Goal: Information Seeking & Learning: Learn about a topic

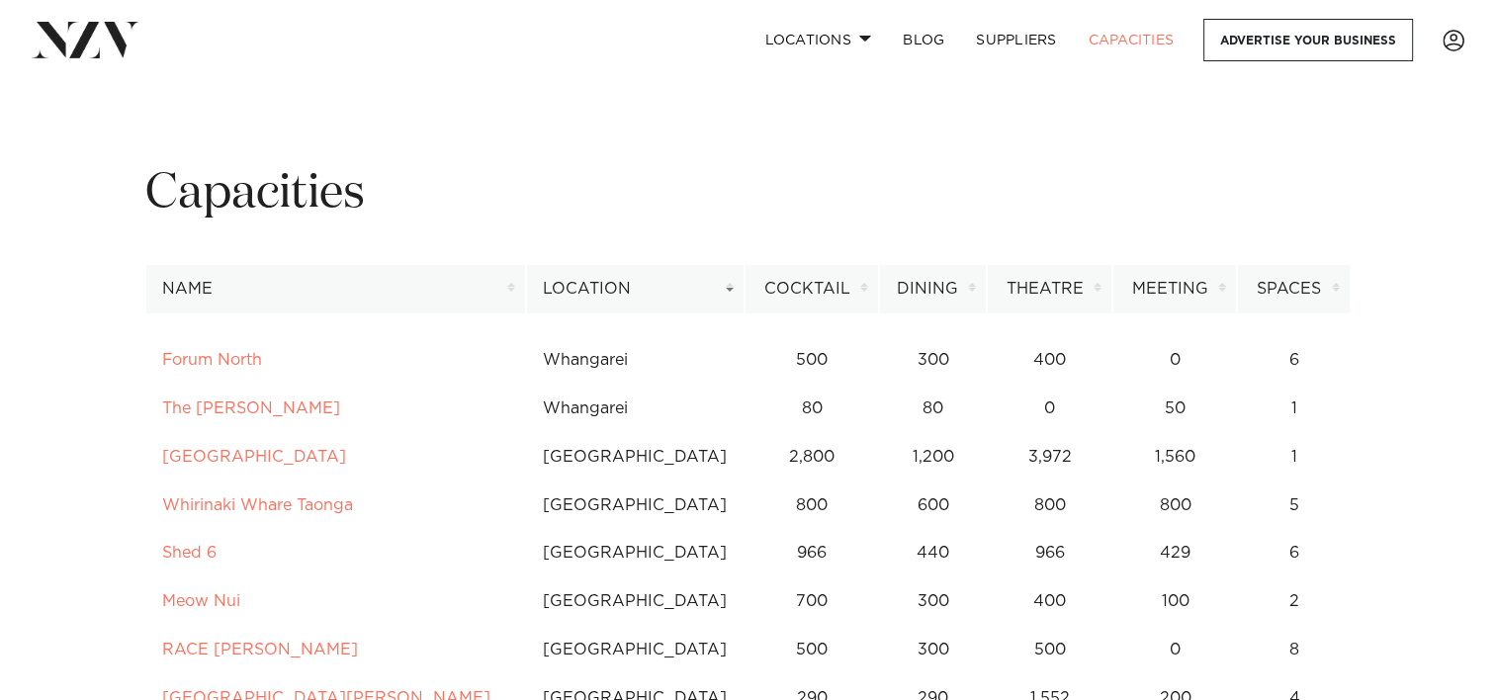
drag, startPoint x: 303, startPoint y: 407, endPoint x: 659, endPoint y: 110, distance: 464.7
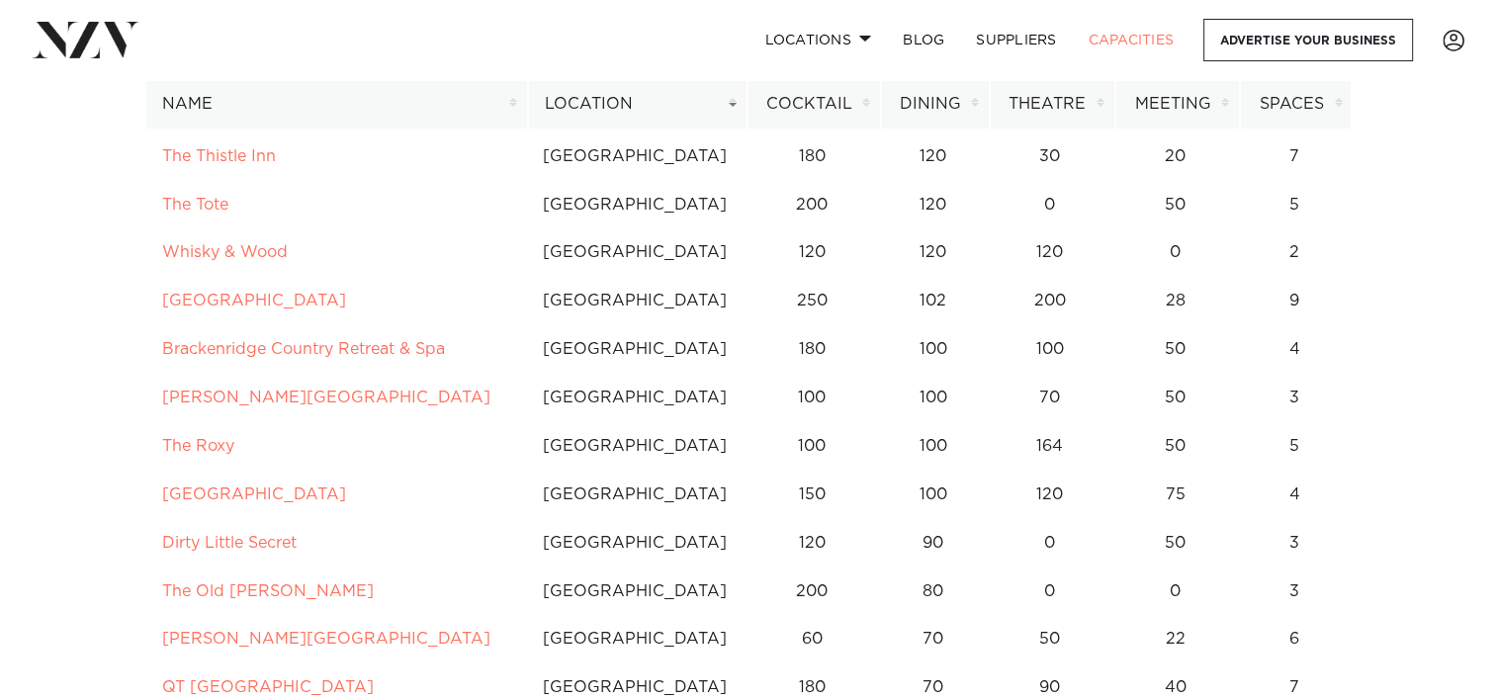
scroll to position [598, 0]
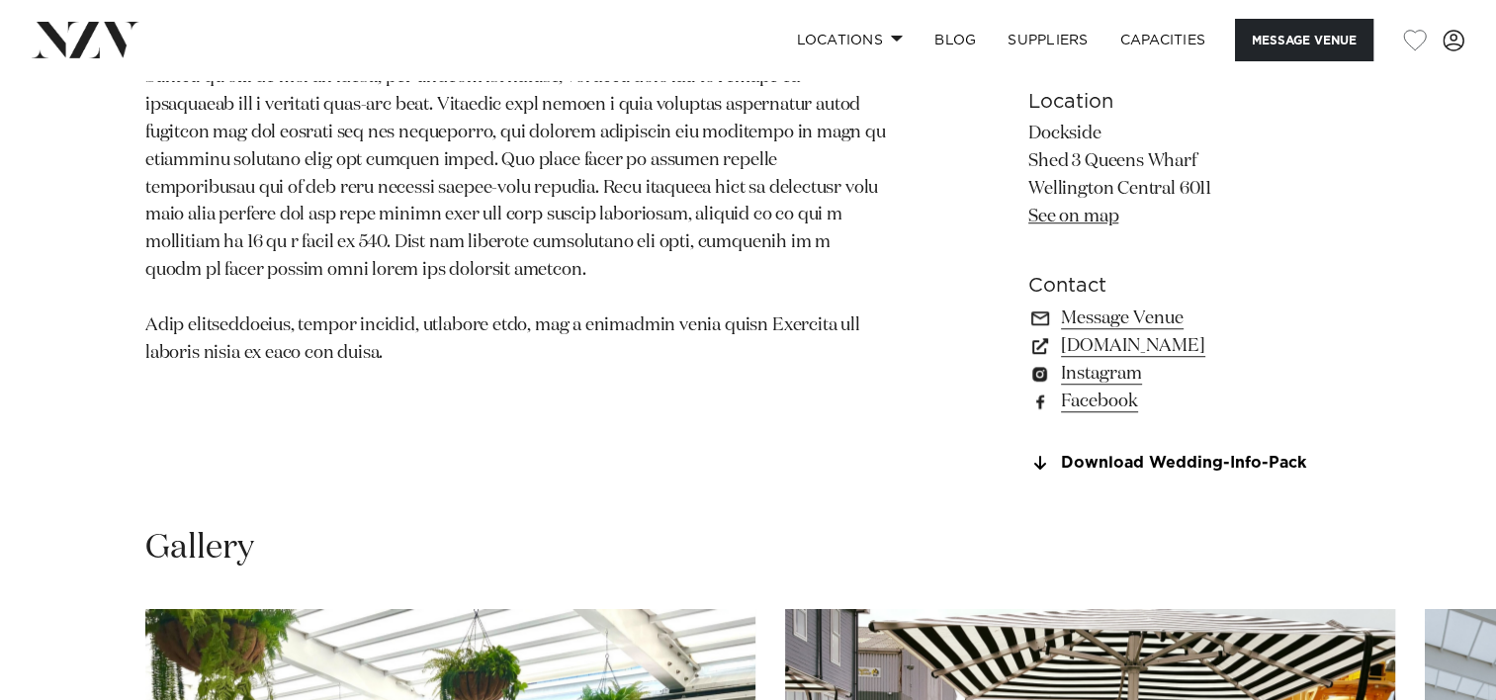
scroll to position [1352, 0]
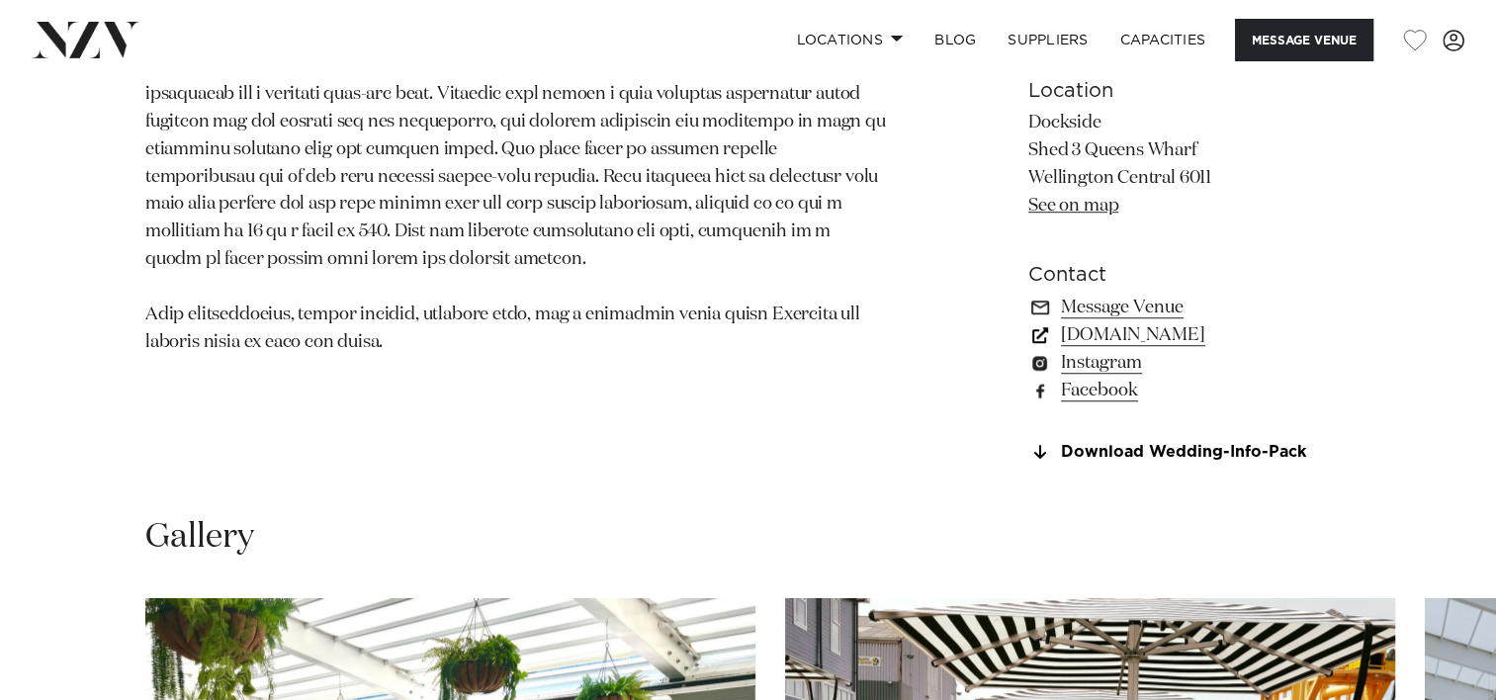
click at [1155, 336] on link "dockside.co.nz" at bounding box center [1189, 335] width 322 height 28
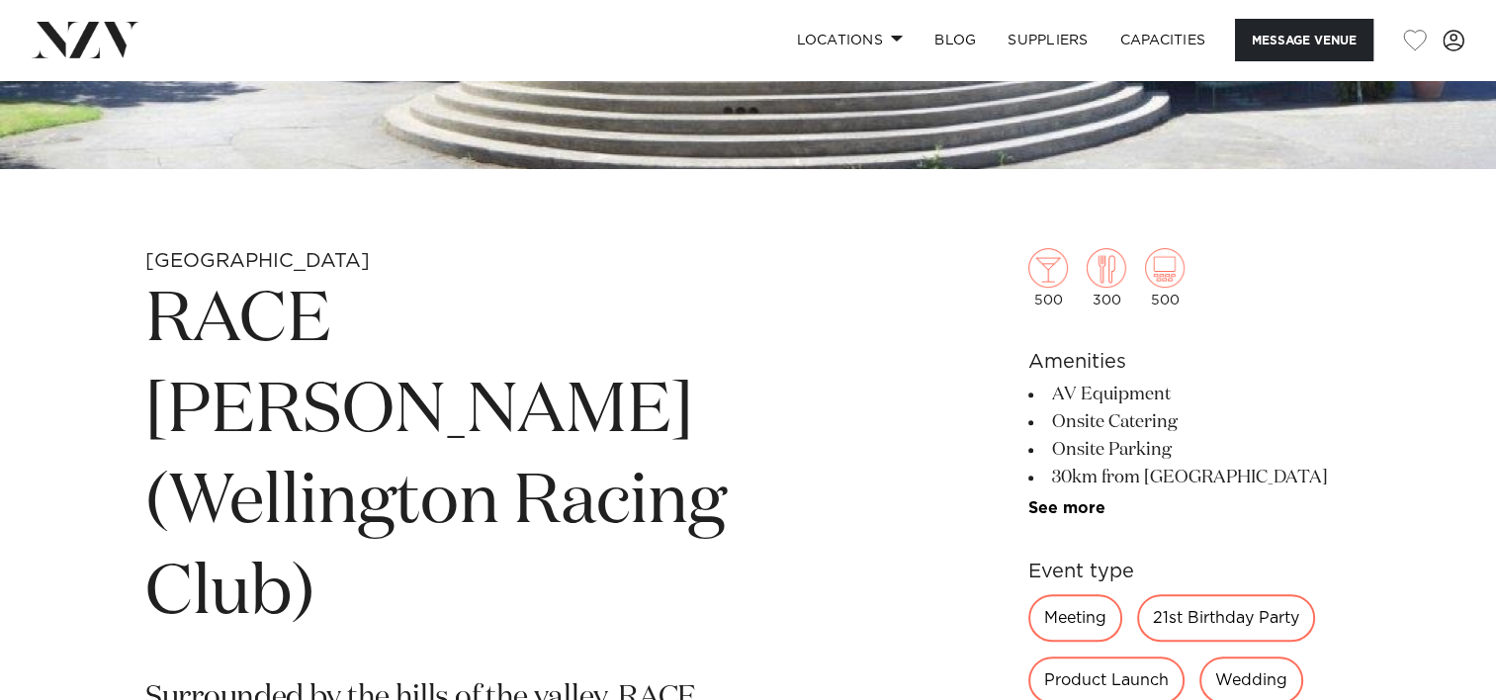
scroll to position [1224, 0]
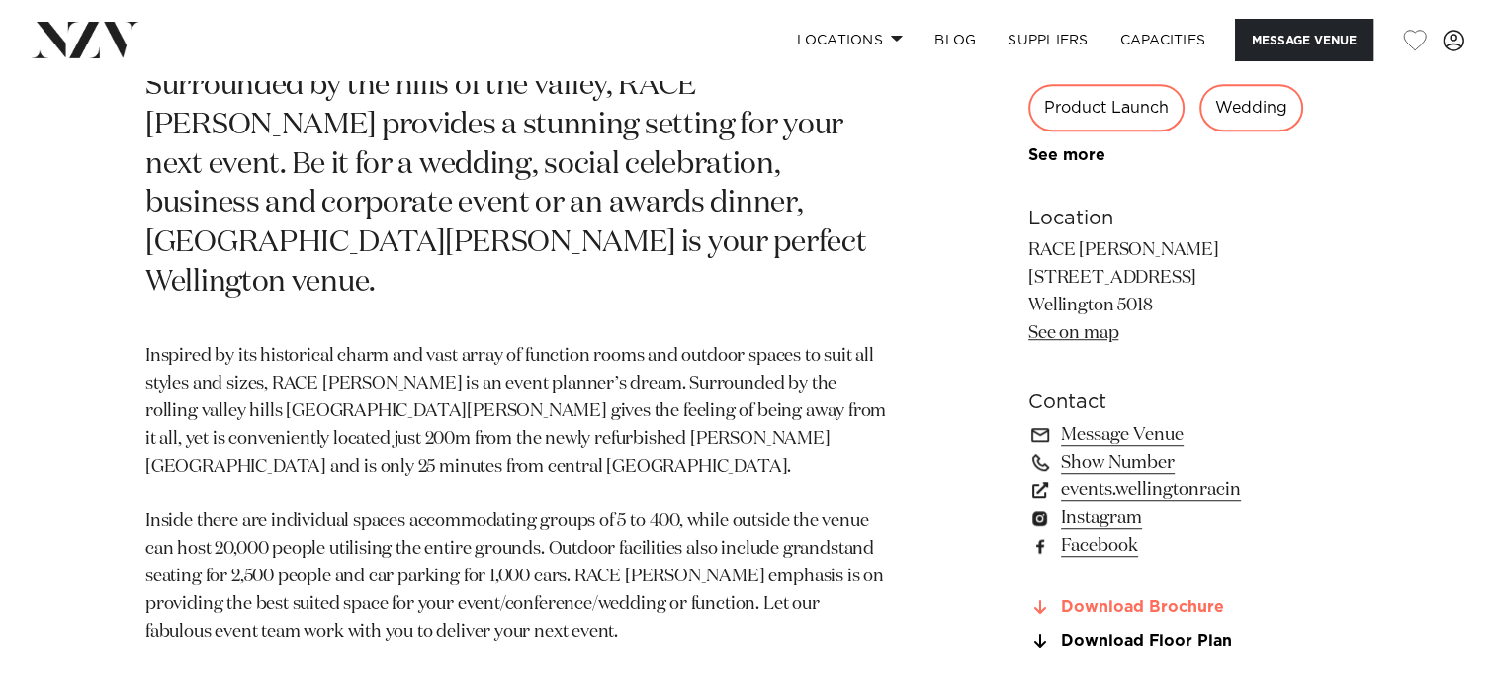
click at [1204, 610] on link "Download Brochure" at bounding box center [1189, 608] width 322 height 18
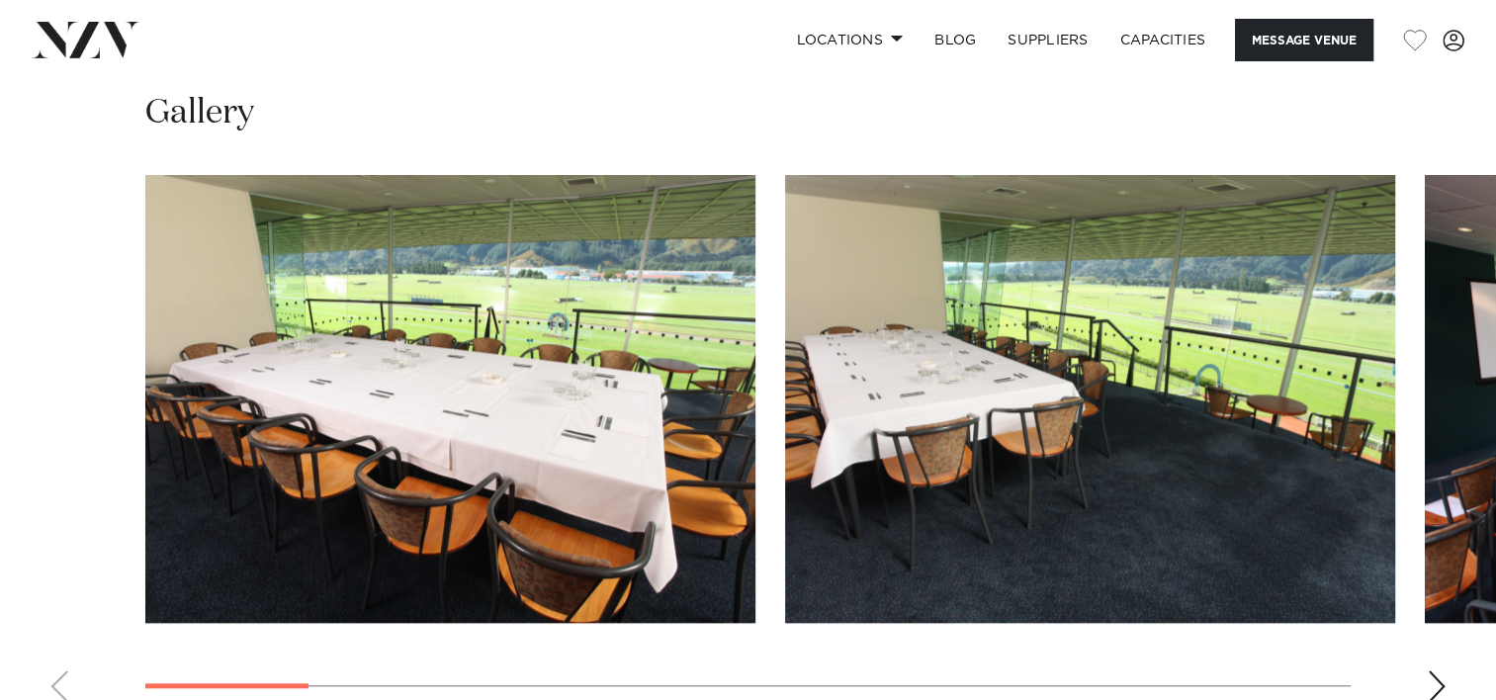
scroll to position [2448, 0]
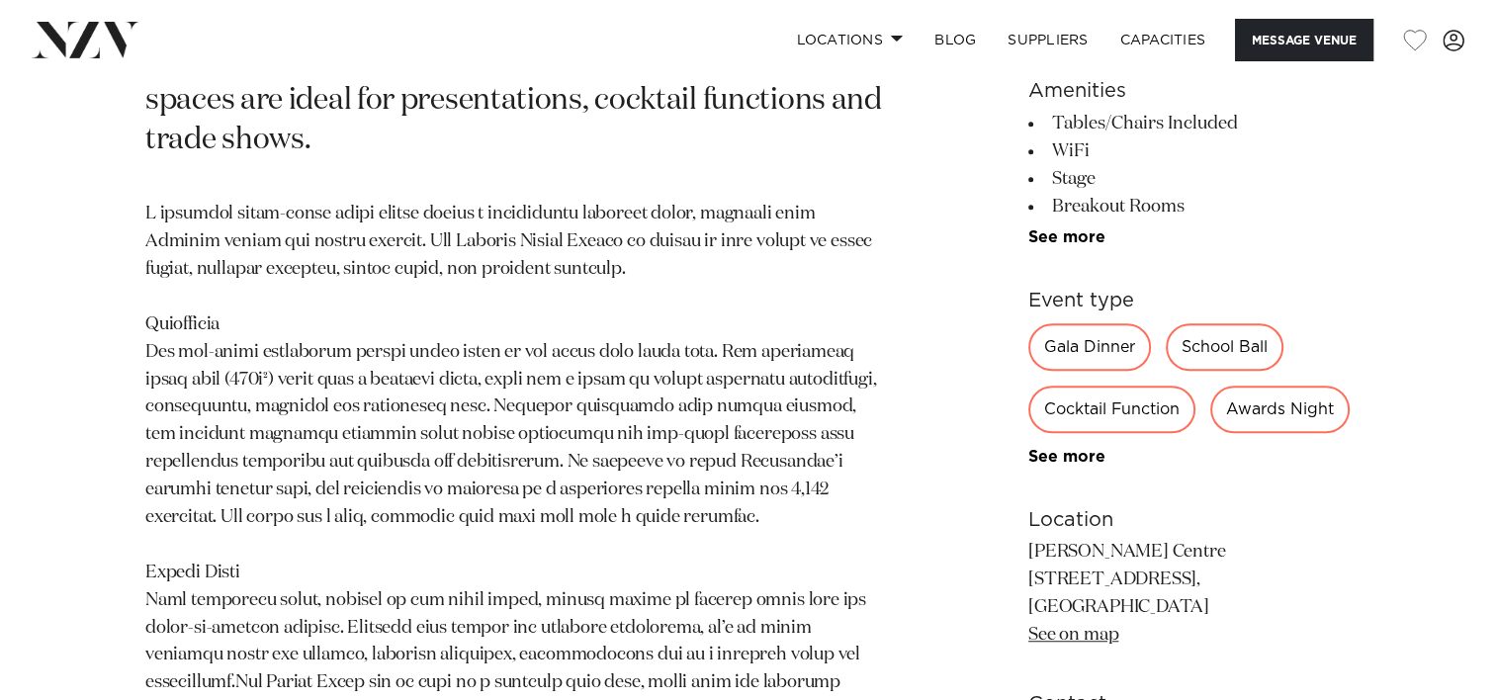
scroll to position [1836, 0]
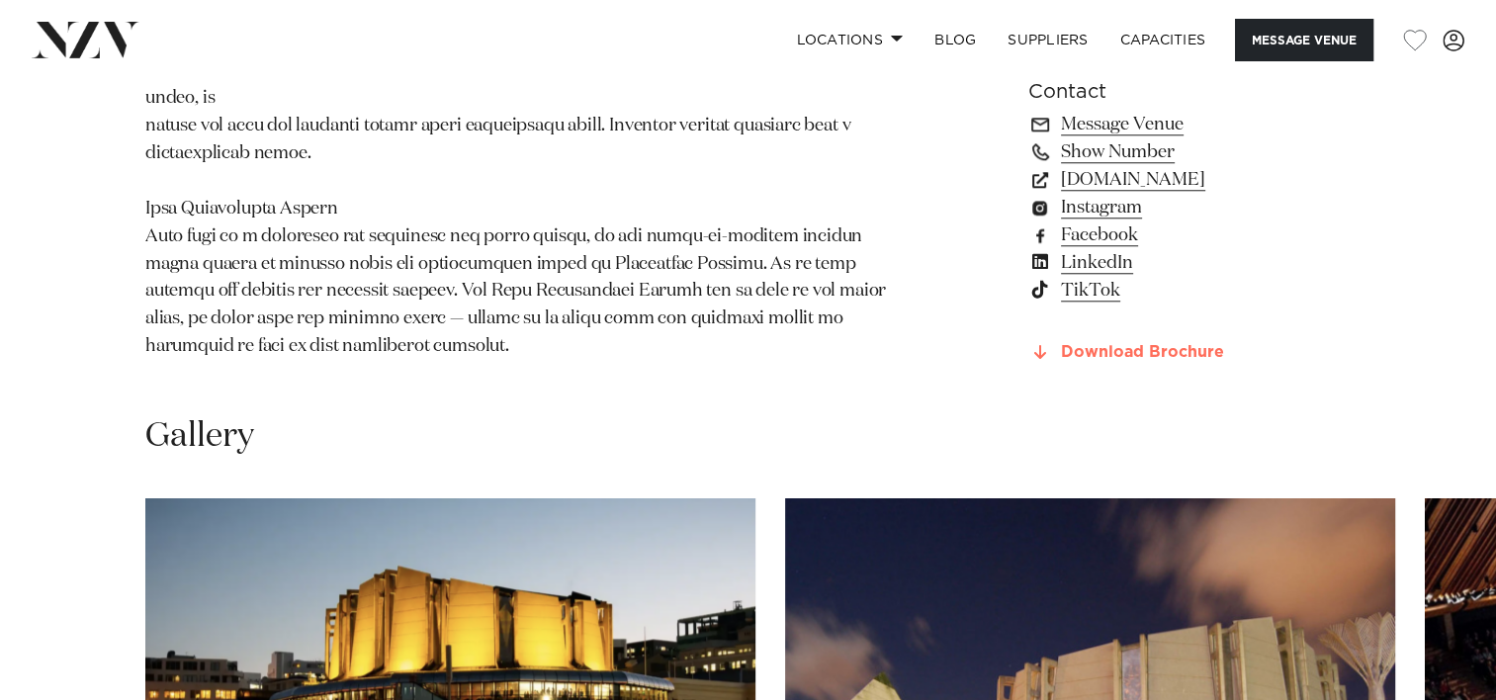
click at [1178, 343] on link "Download Brochure" at bounding box center [1189, 352] width 322 height 18
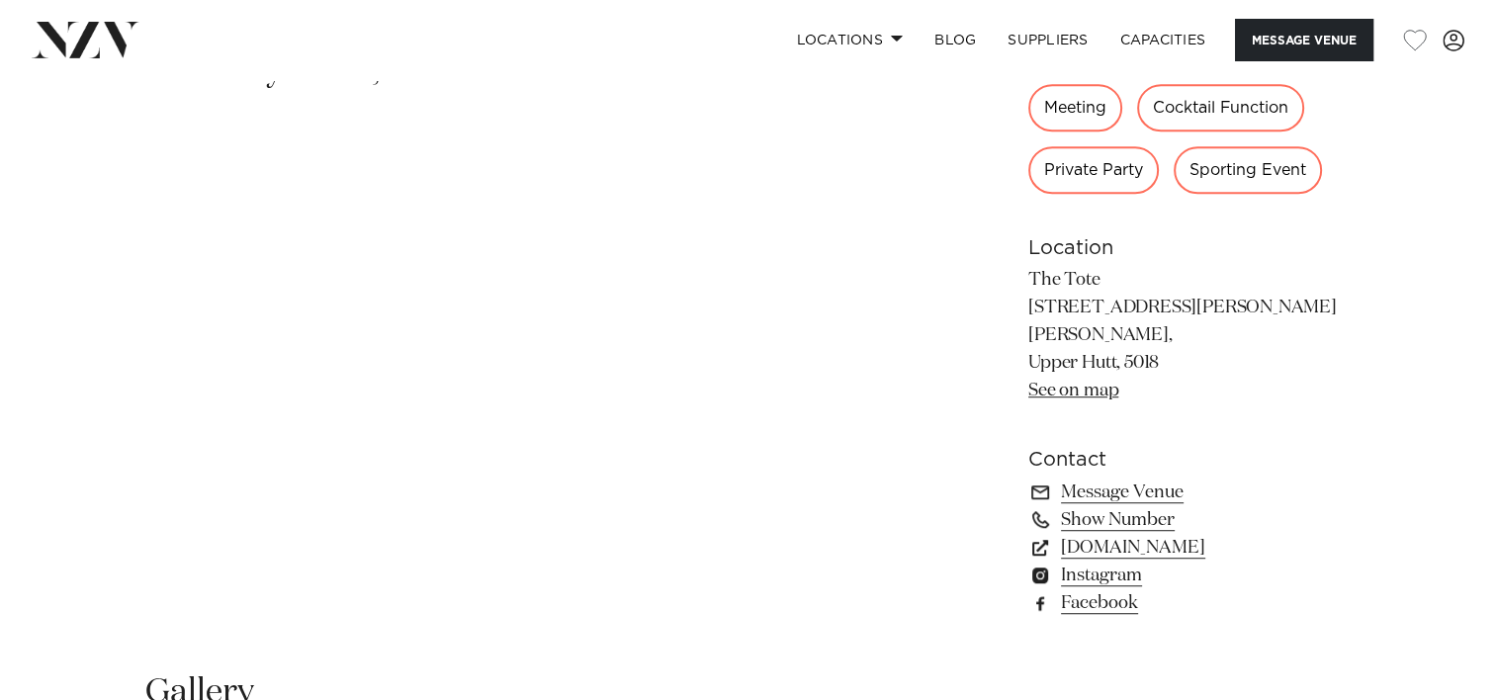
scroll to position [1167, 0]
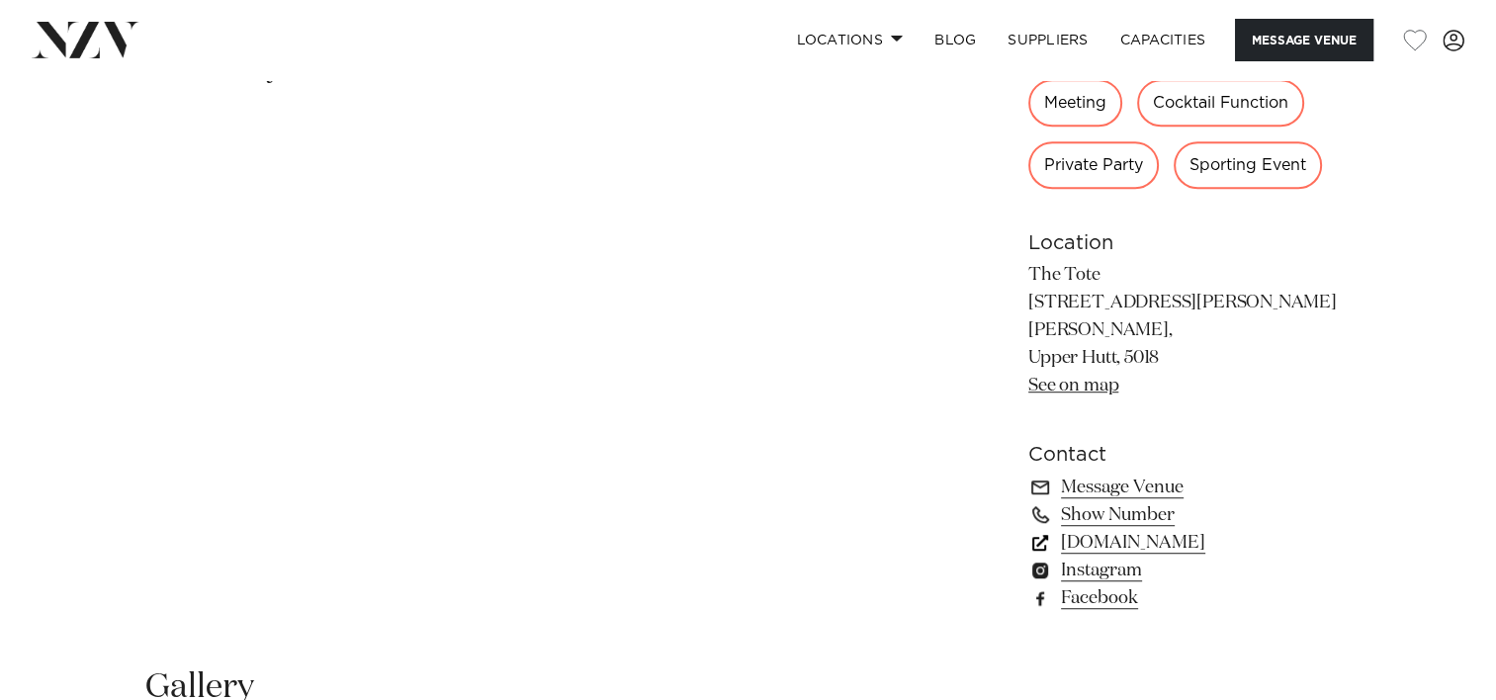
click at [1207, 529] on link "toteandfurnace.co.nz" at bounding box center [1189, 543] width 322 height 28
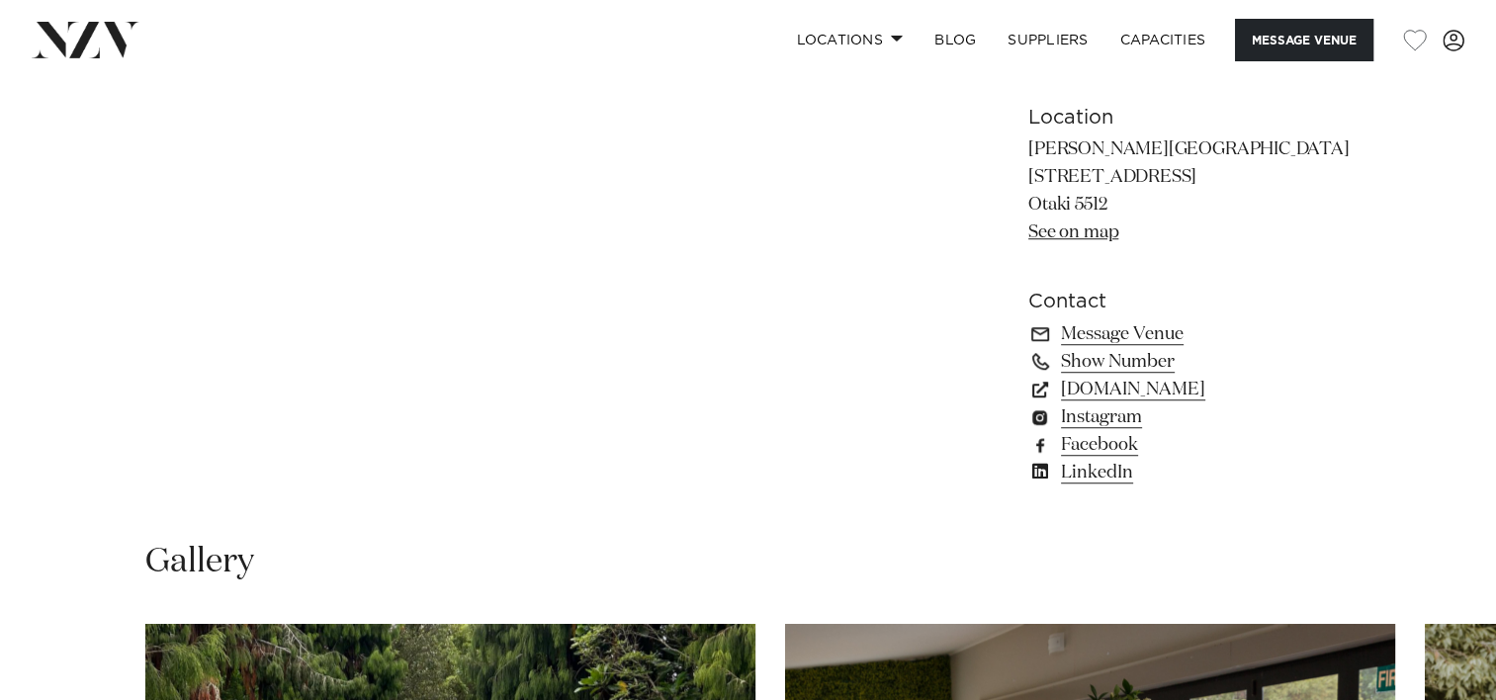
scroll to position [1259, 0]
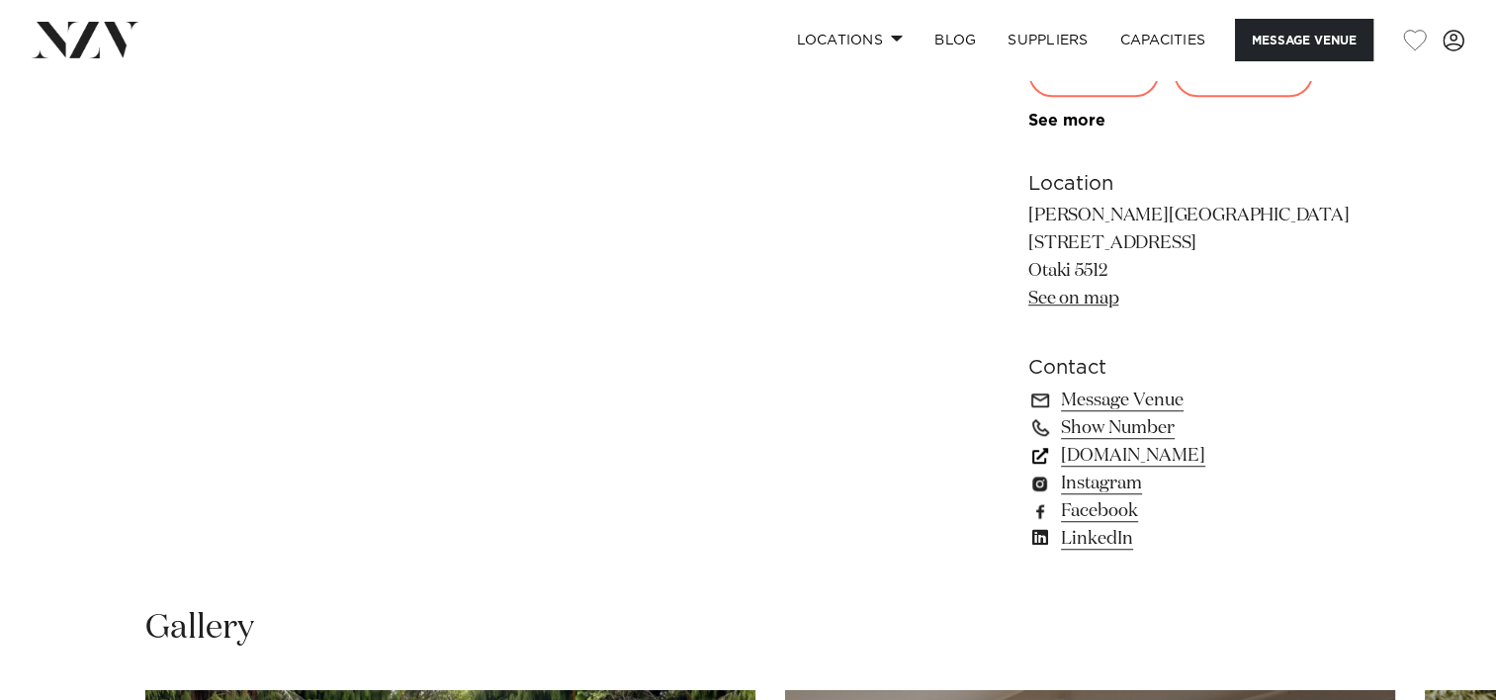
click at [1250, 459] on link "www.anamcaragardens.co.nz" at bounding box center [1189, 456] width 322 height 28
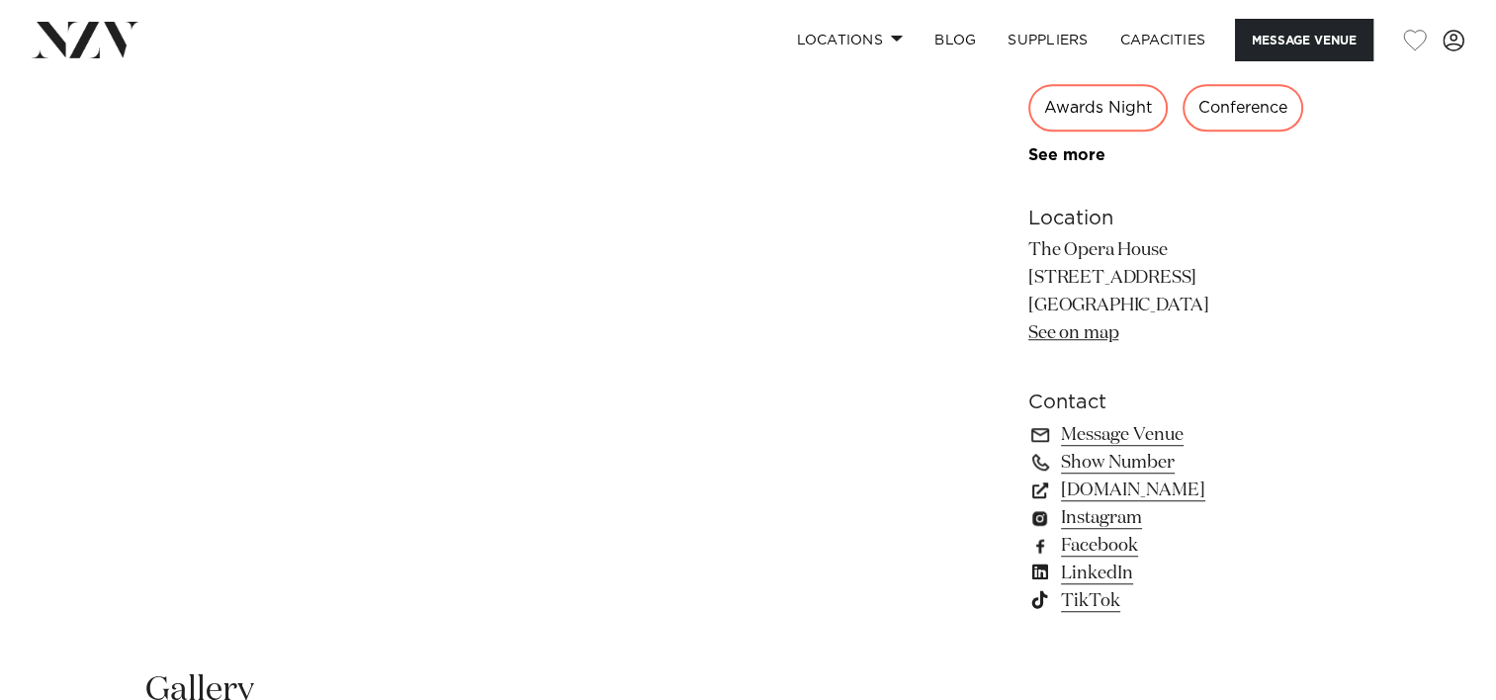
scroll to position [1836, 0]
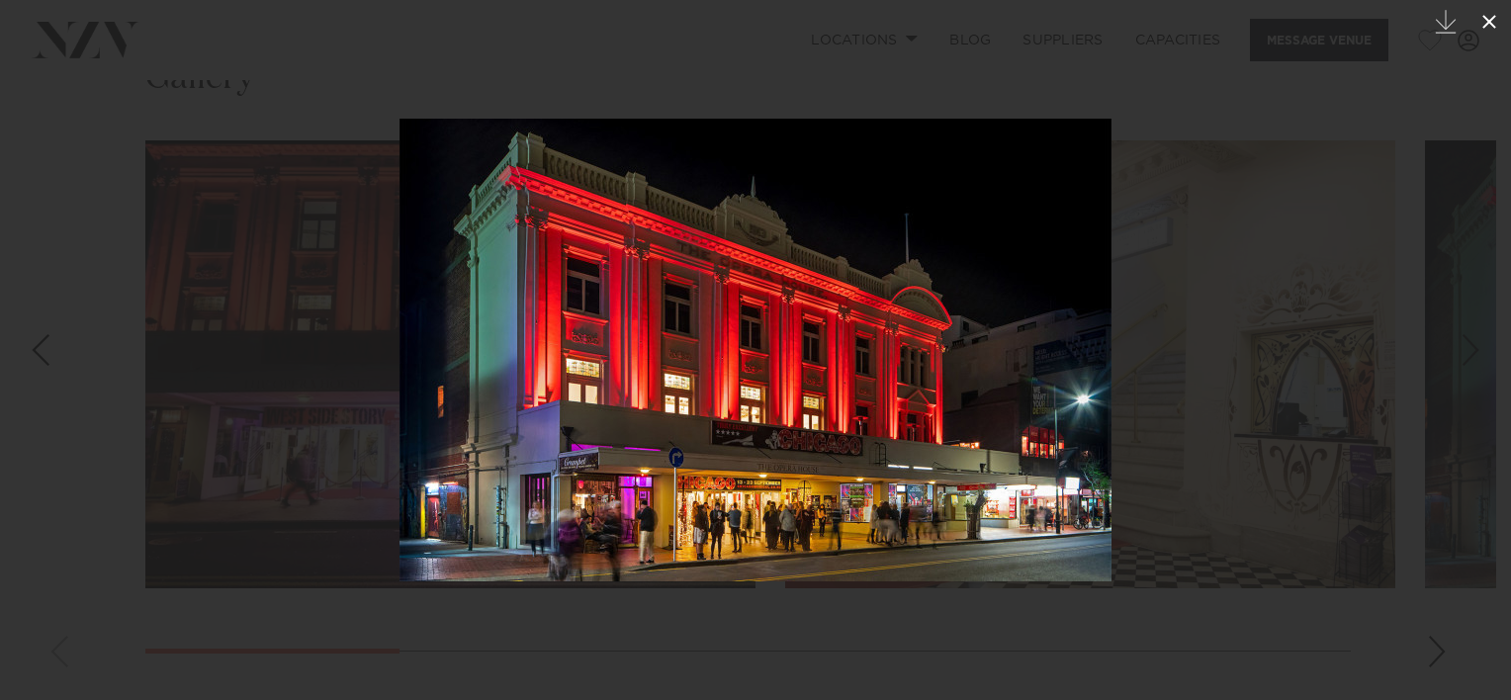
click at [1495, 16] on icon at bounding box center [1489, 22] width 14 height 14
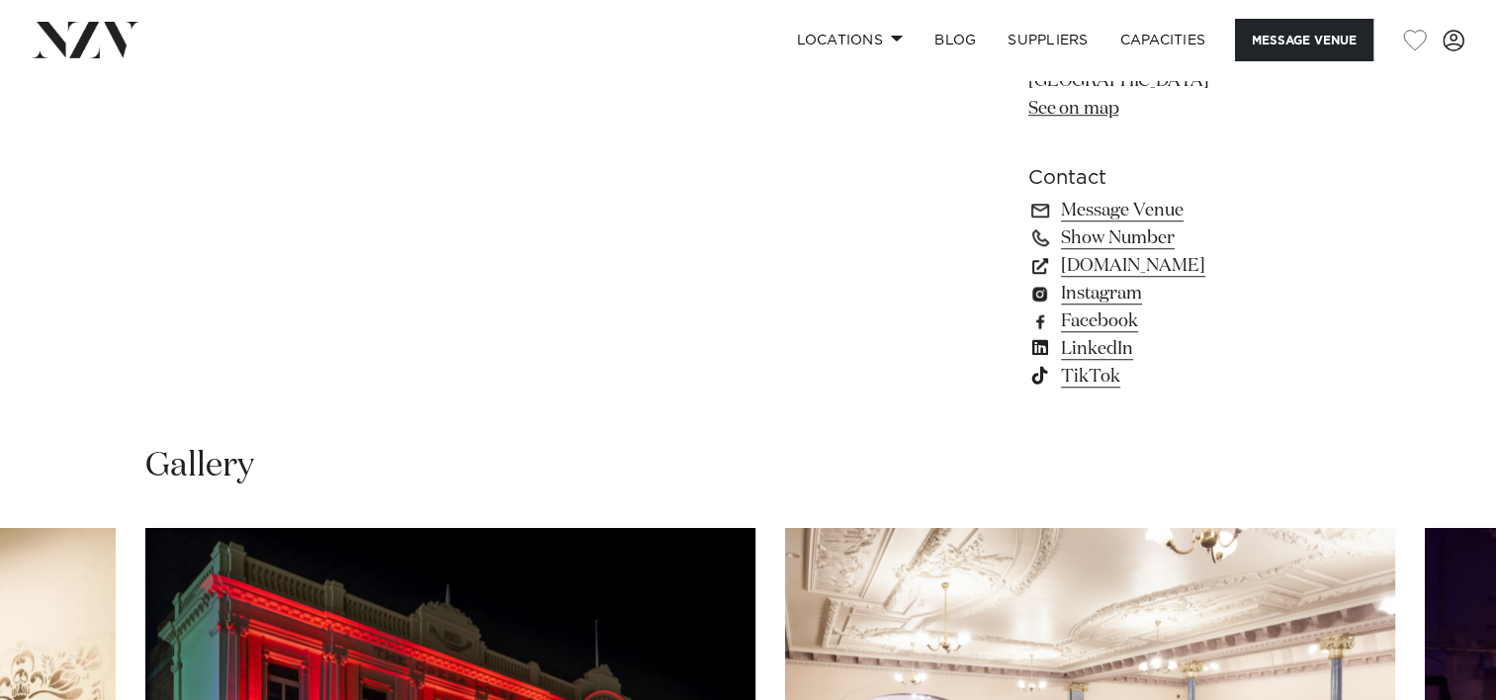
scroll to position [1384, 0]
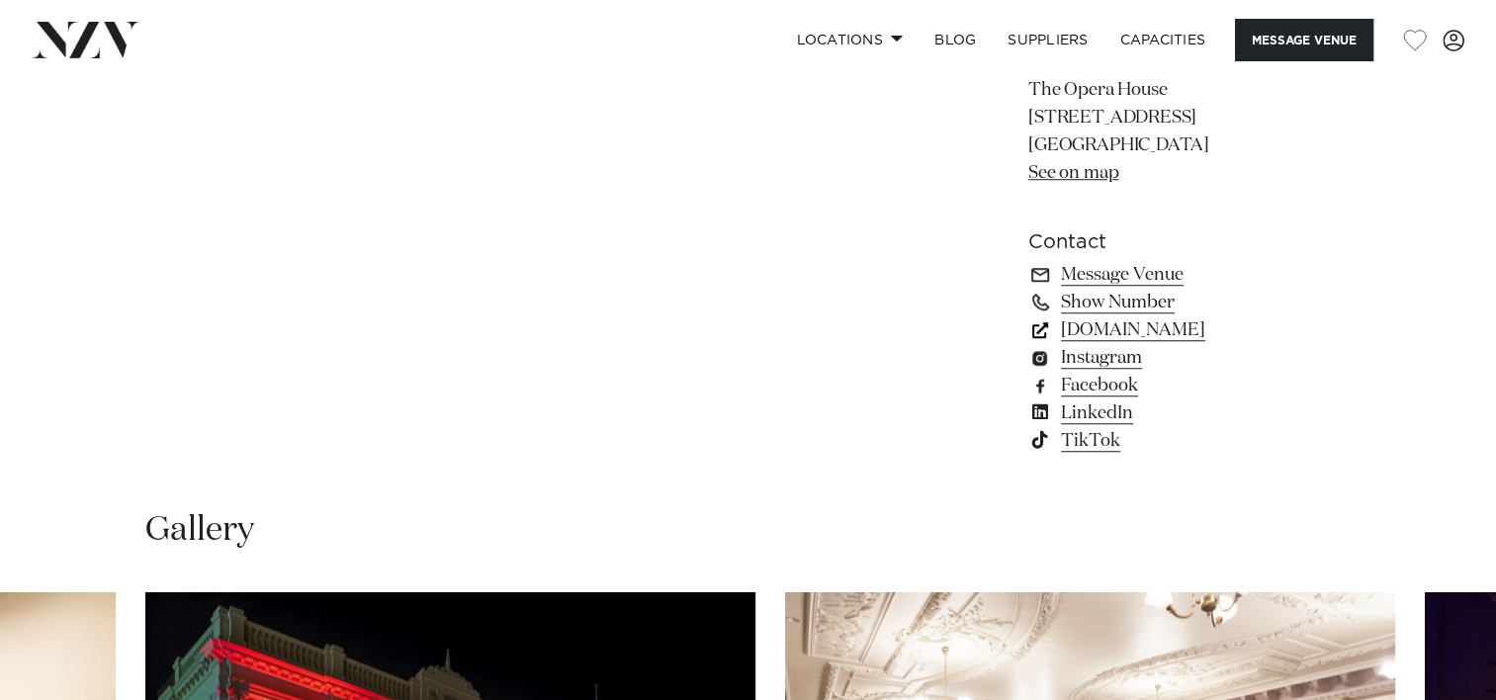
click at [1222, 326] on link "www.wellingtonnz.com" at bounding box center [1189, 330] width 322 height 28
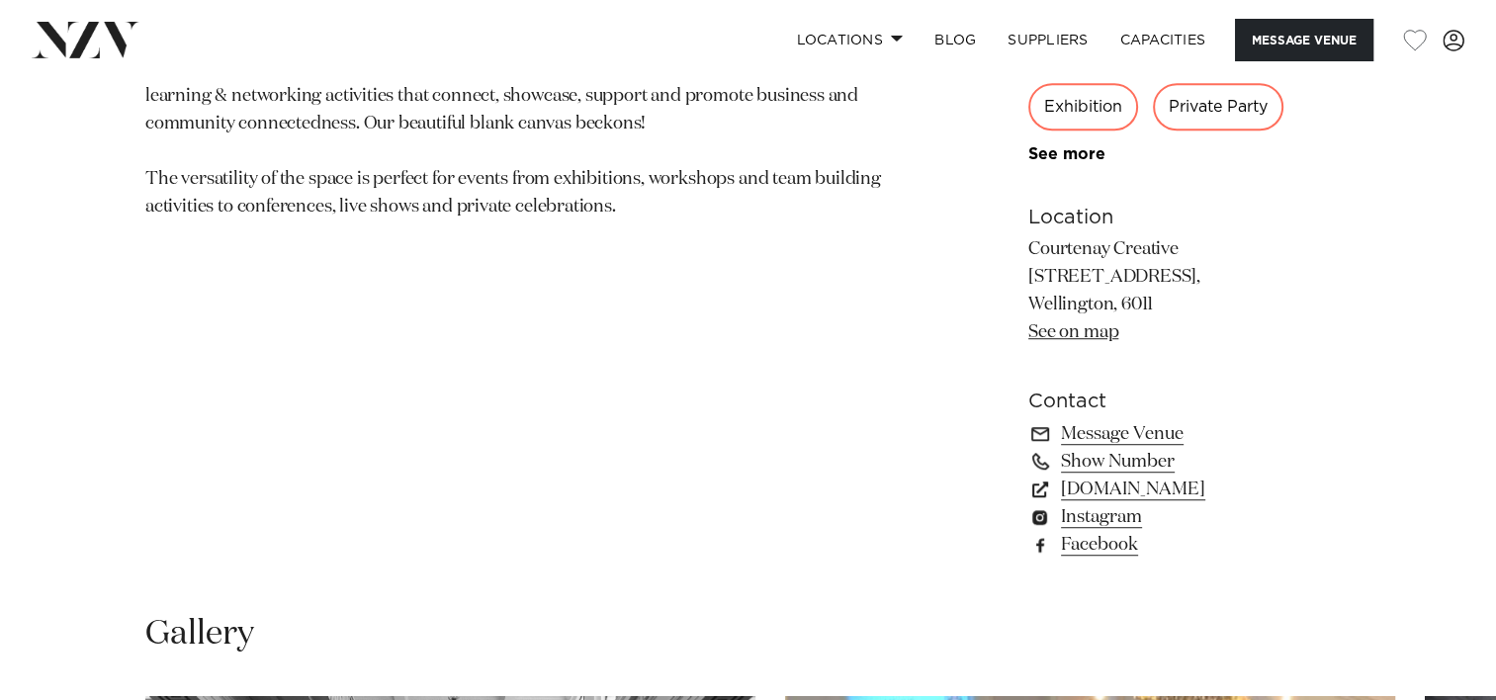
scroll to position [1190, 0]
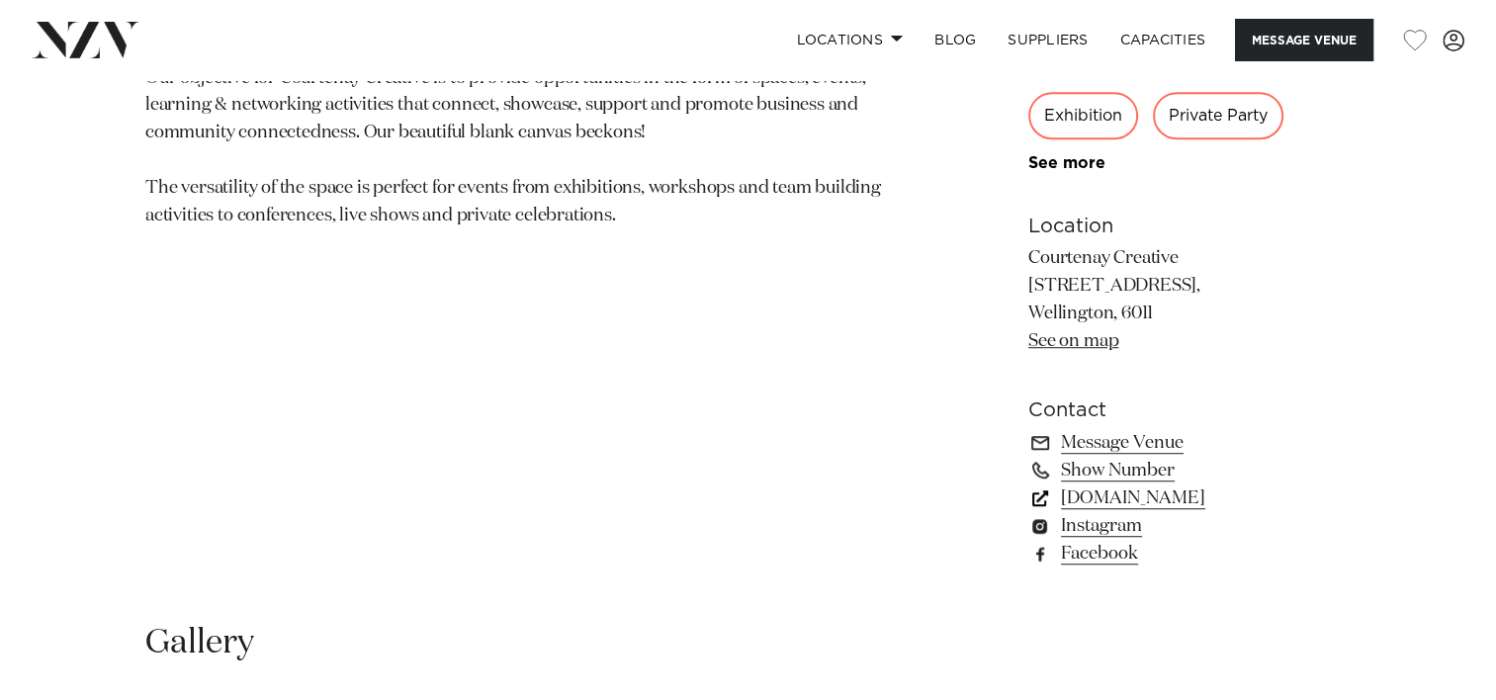
click at [1233, 491] on link "[DOMAIN_NAME]" at bounding box center [1189, 498] width 322 height 28
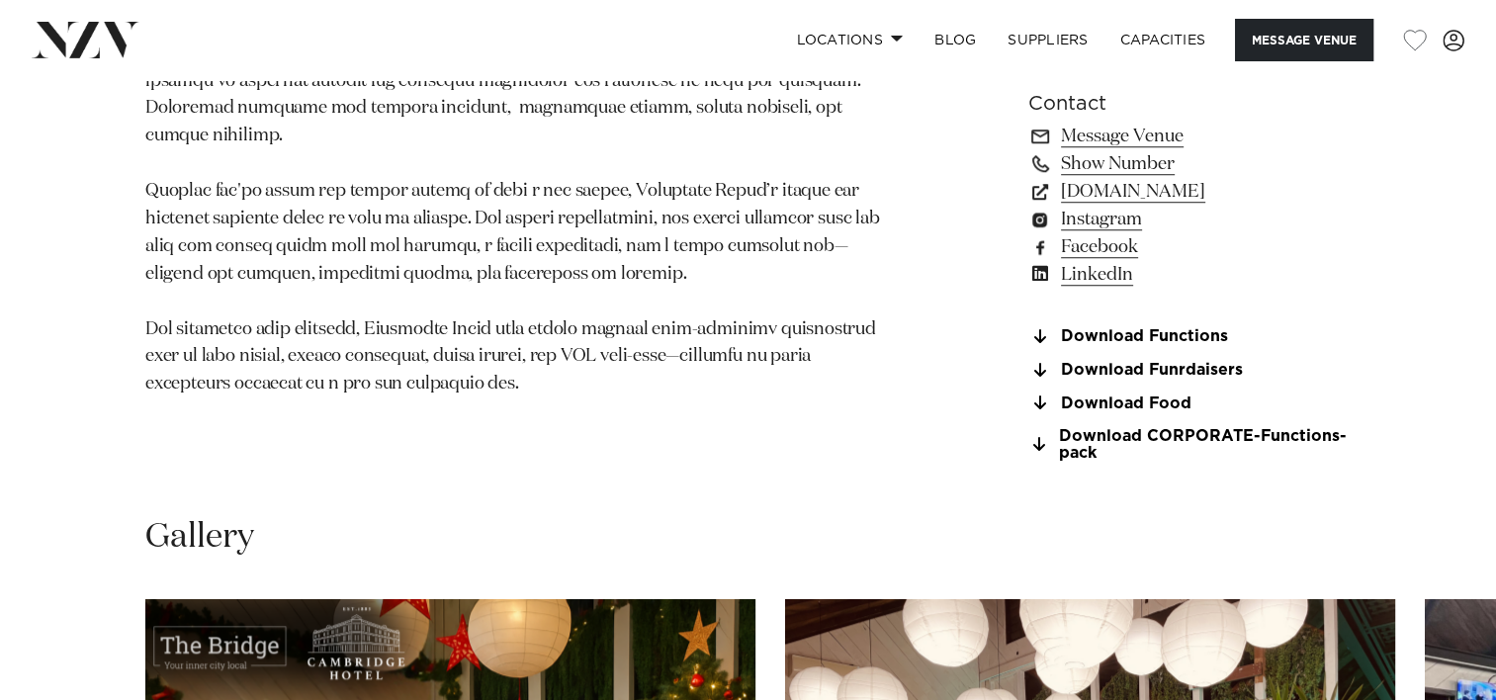
scroll to position [1511, 0]
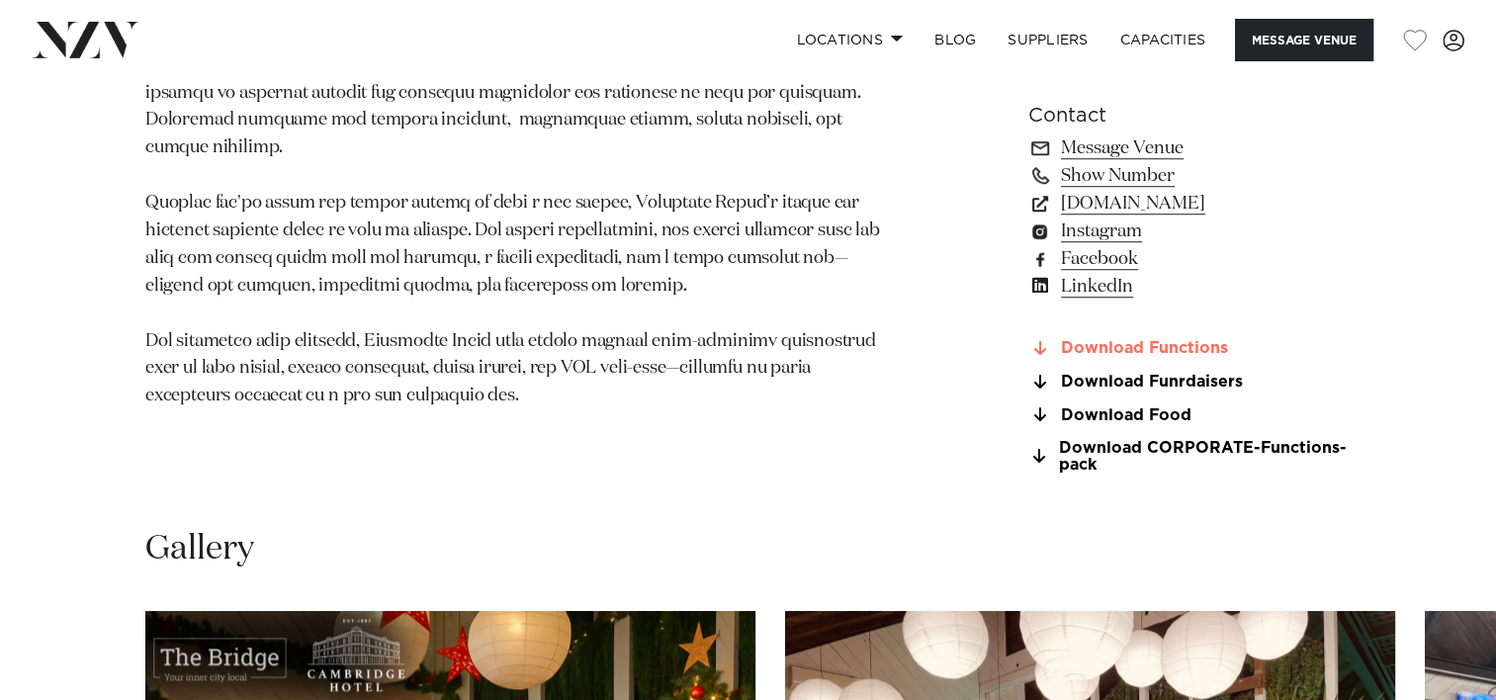
click at [1188, 340] on link "Download Functions" at bounding box center [1189, 349] width 322 height 18
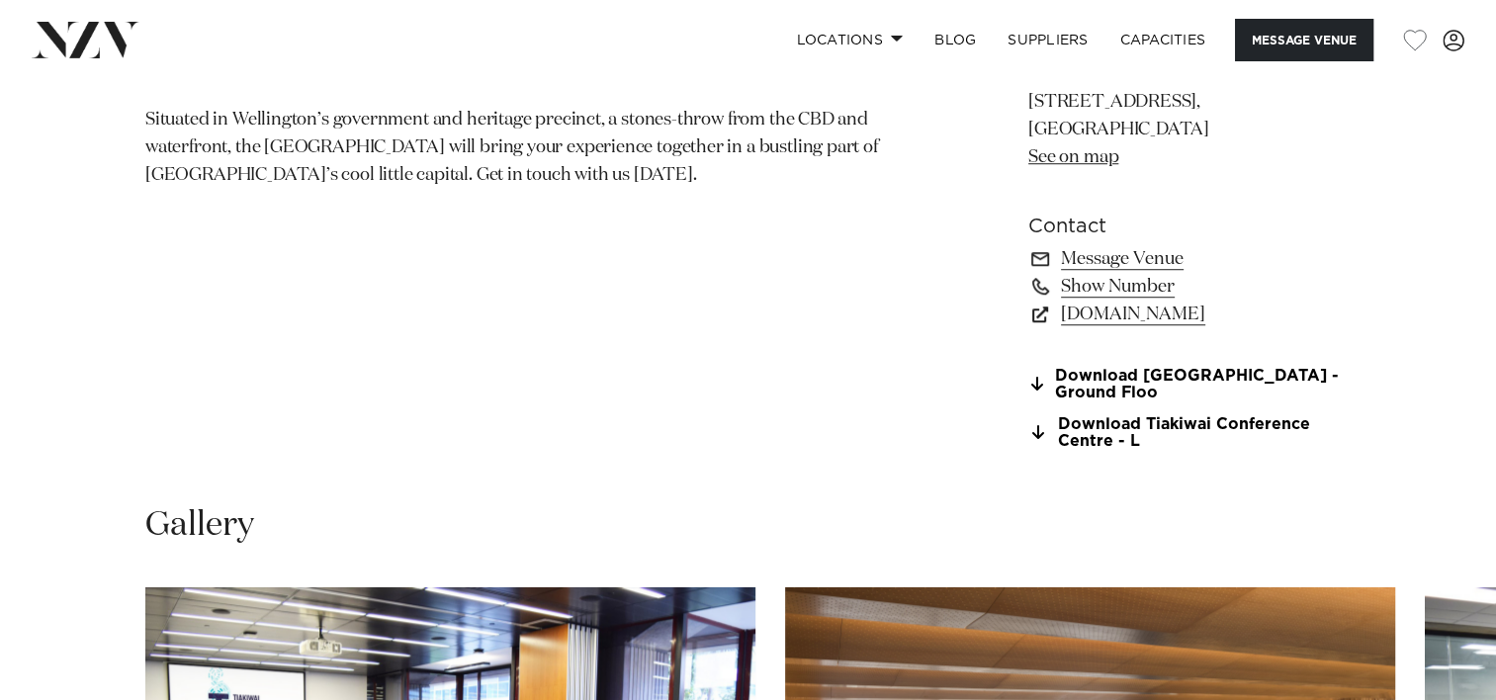
scroll to position [1211, 0]
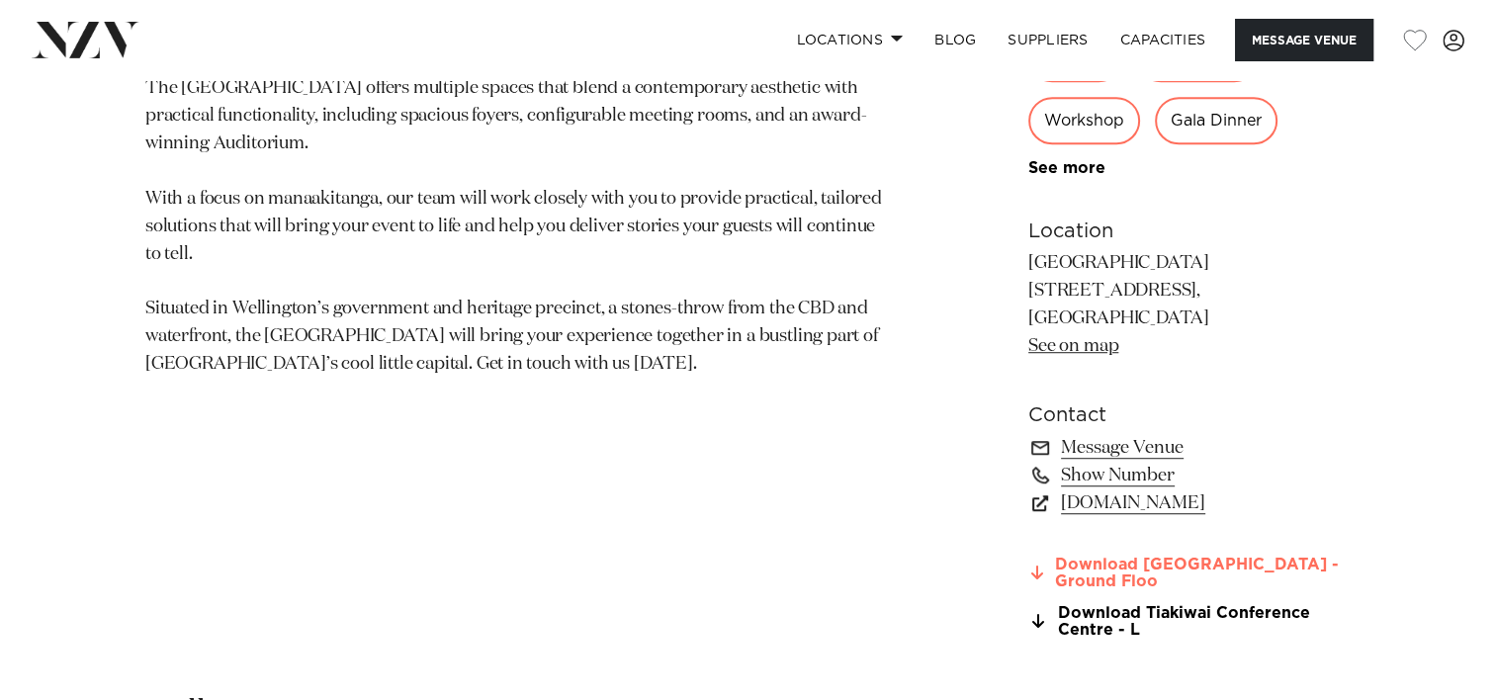
click at [1251, 579] on link "Download [GEOGRAPHIC_DATA] - Ground Floo" at bounding box center [1189, 574] width 322 height 34
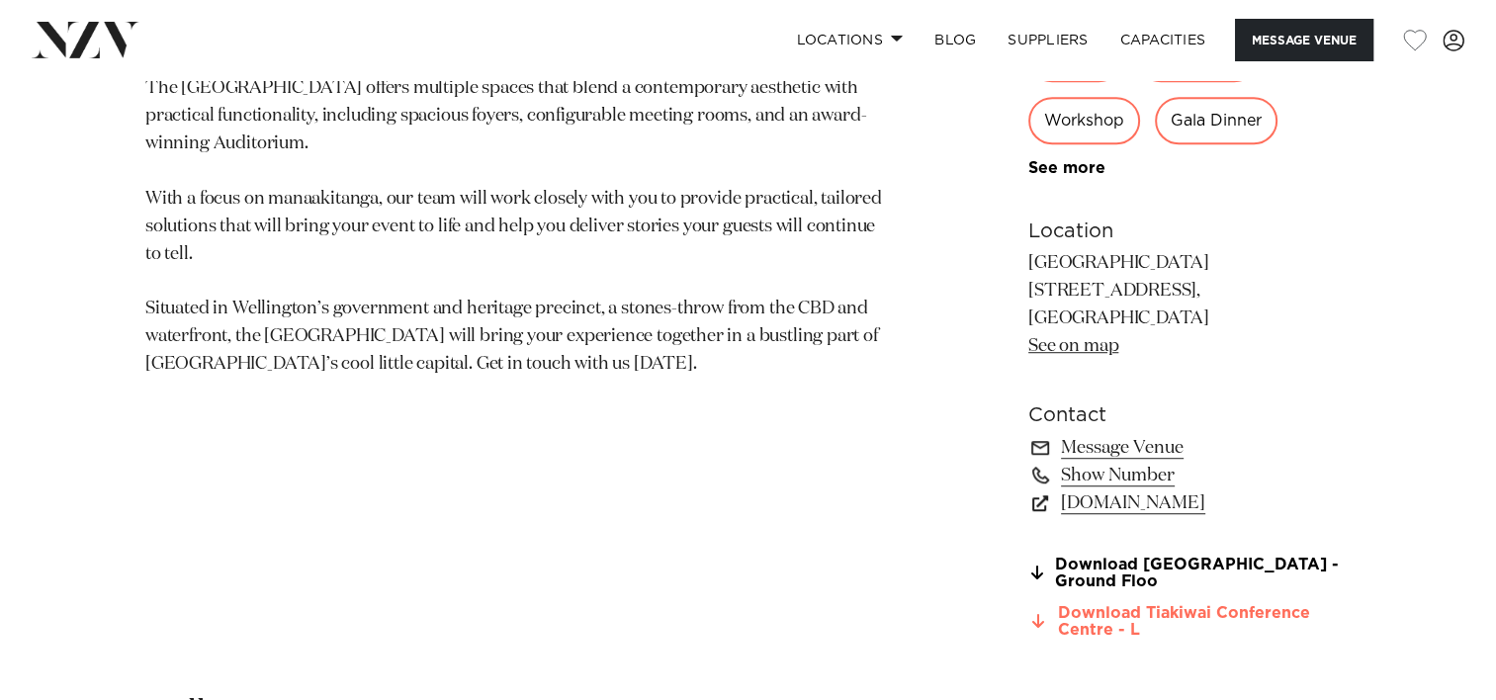
click at [1123, 625] on link "Download Tiakiwai Conference Centre - L" at bounding box center [1189, 622] width 322 height 34
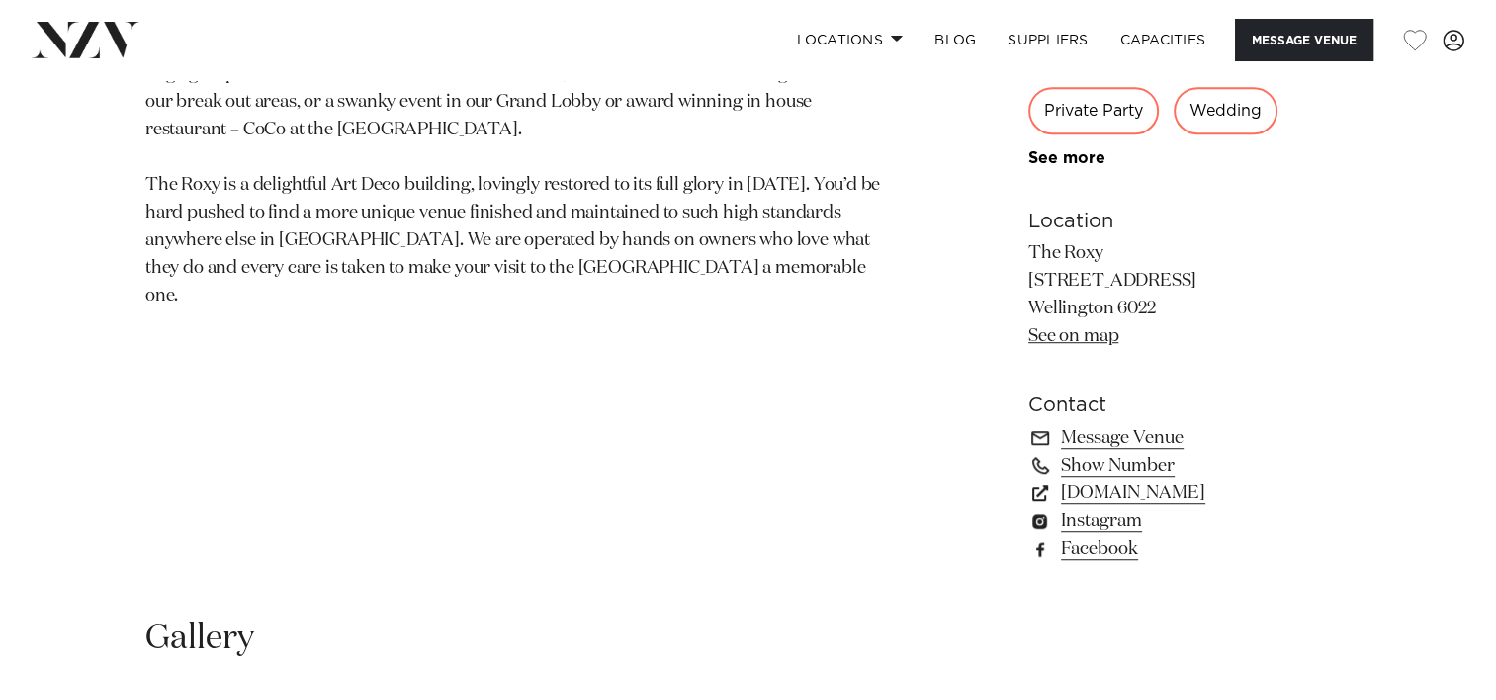
scroll to position [1246, 0]
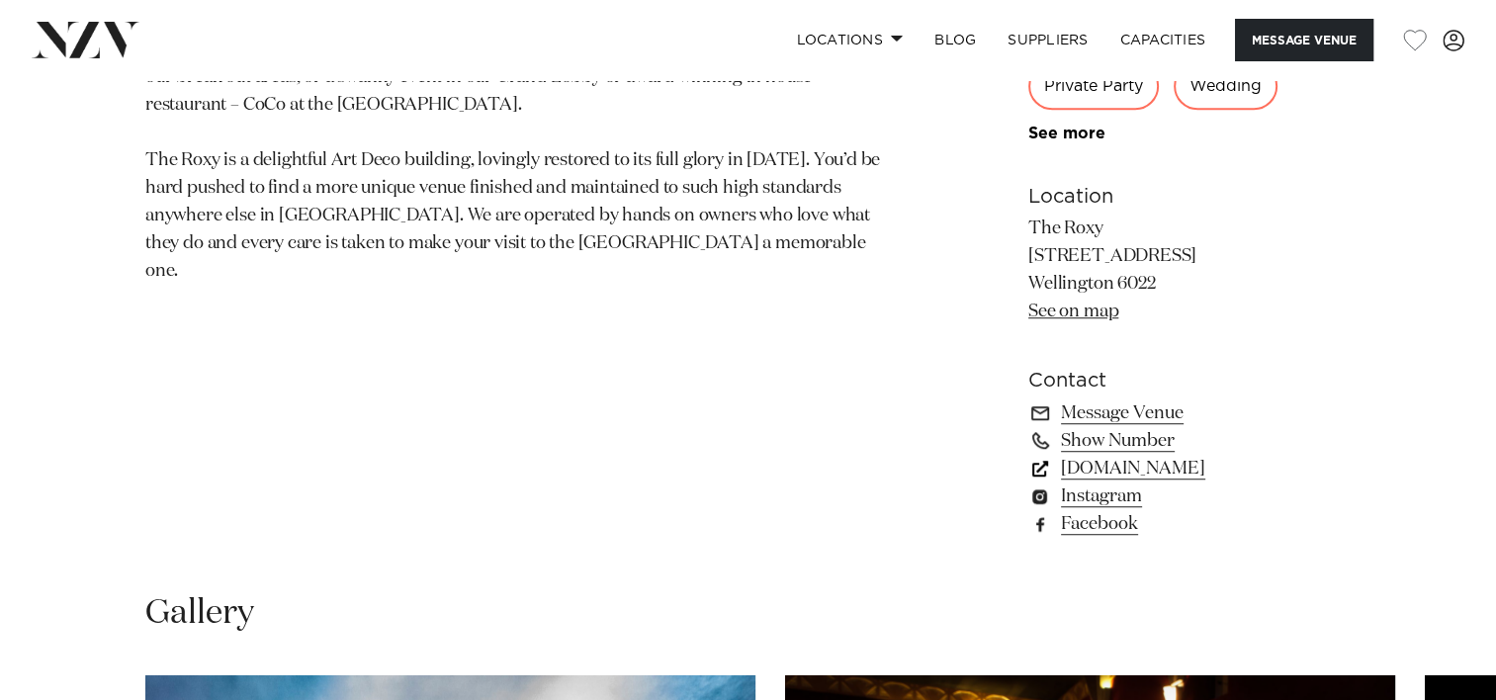
click at [1178, 474] on link "www.roxycinema.co.nz" at bounding box center [1189, 469] width 322 height 28
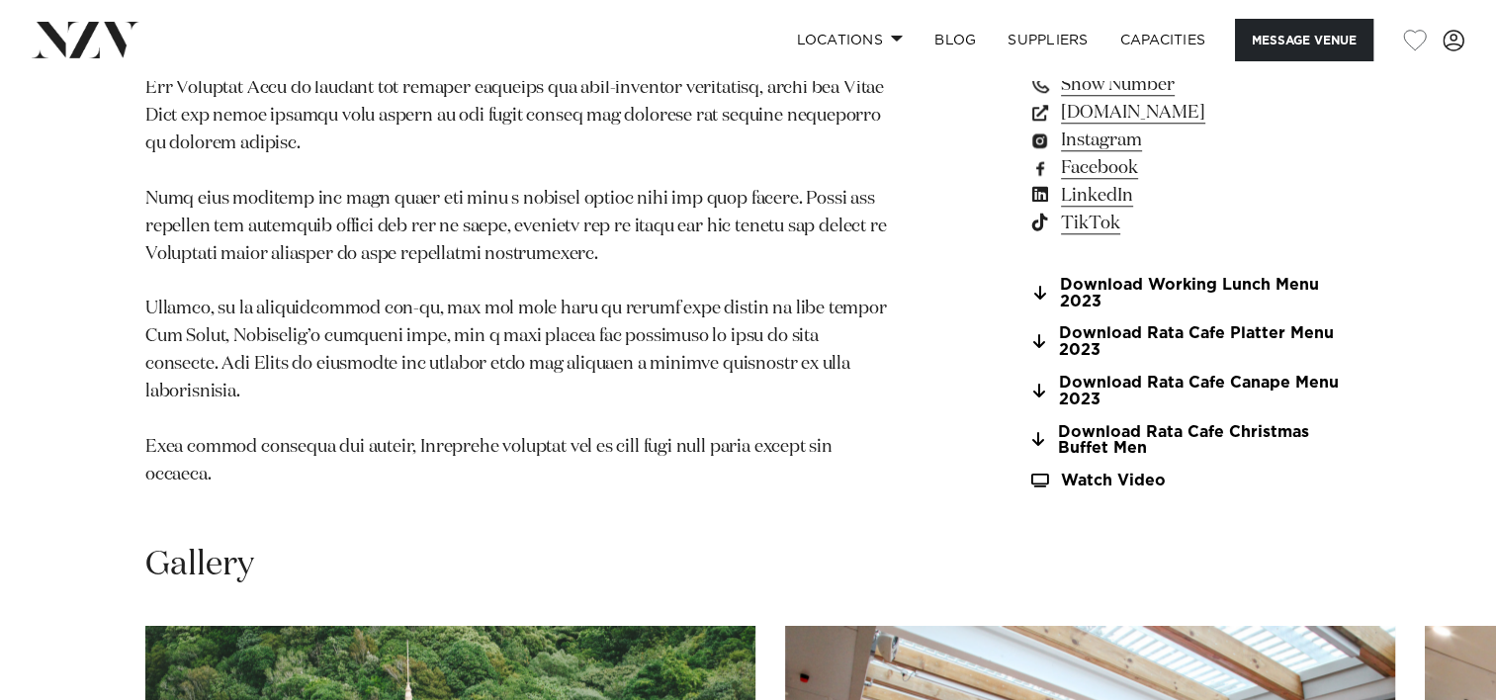
scroll to position [1791, 0]
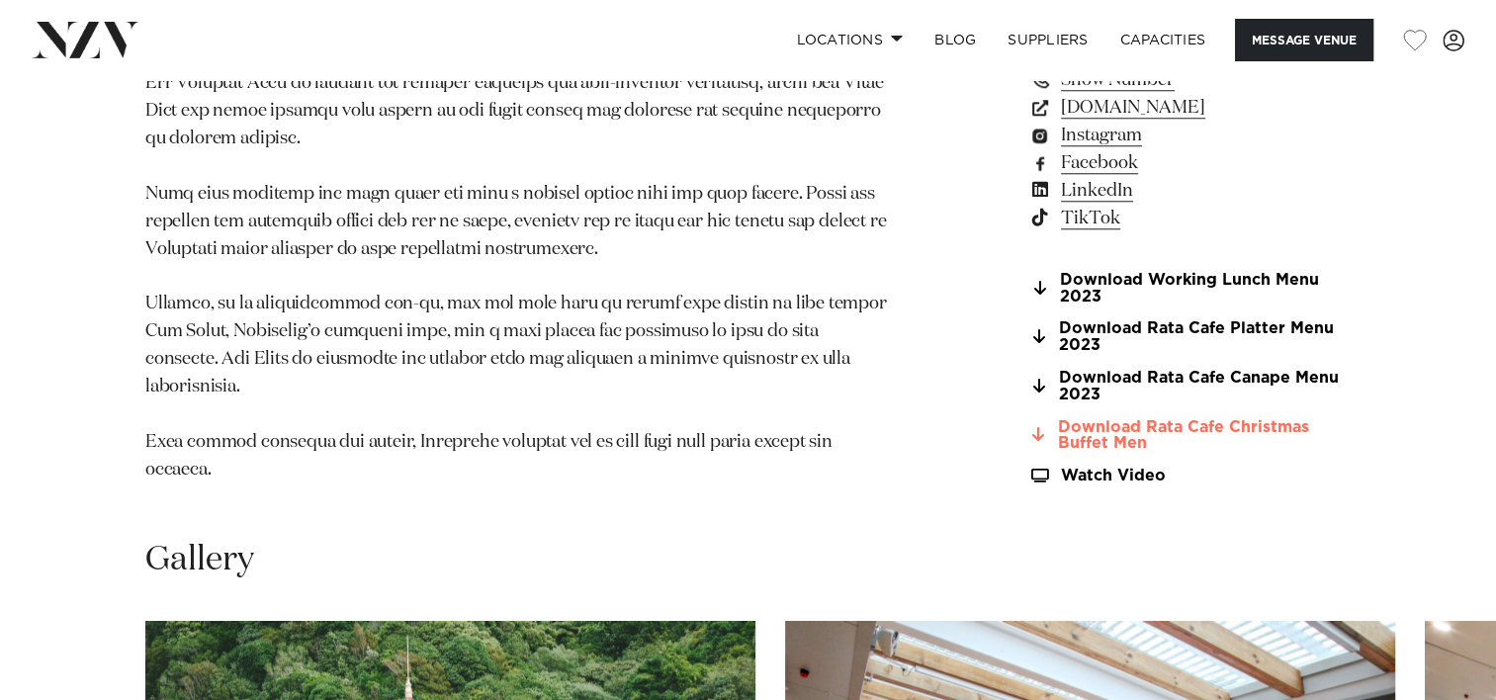
click at [1227, 418] on link "Download Rata Cafe Christmas Buffet Men" at bounding box center [1189, 435] width 322 height 34
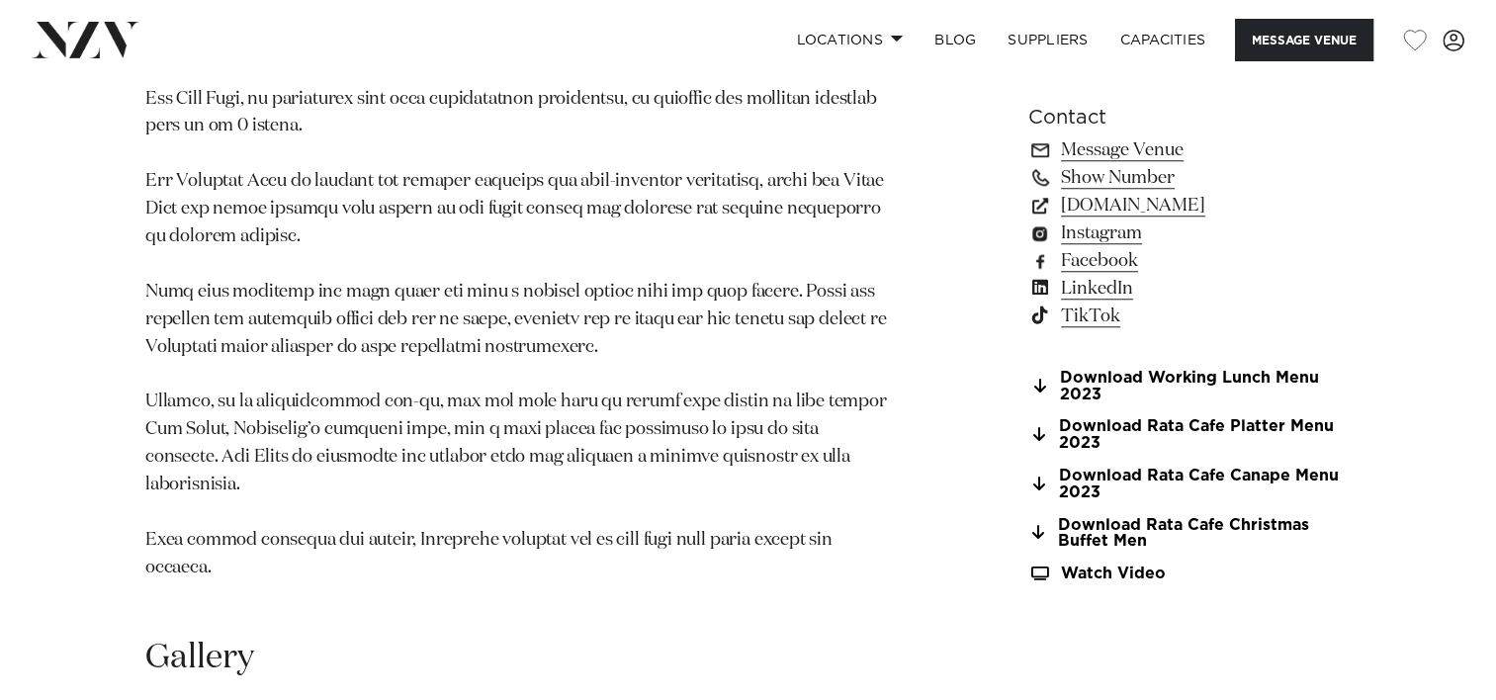
scroll to position [1683, 0]
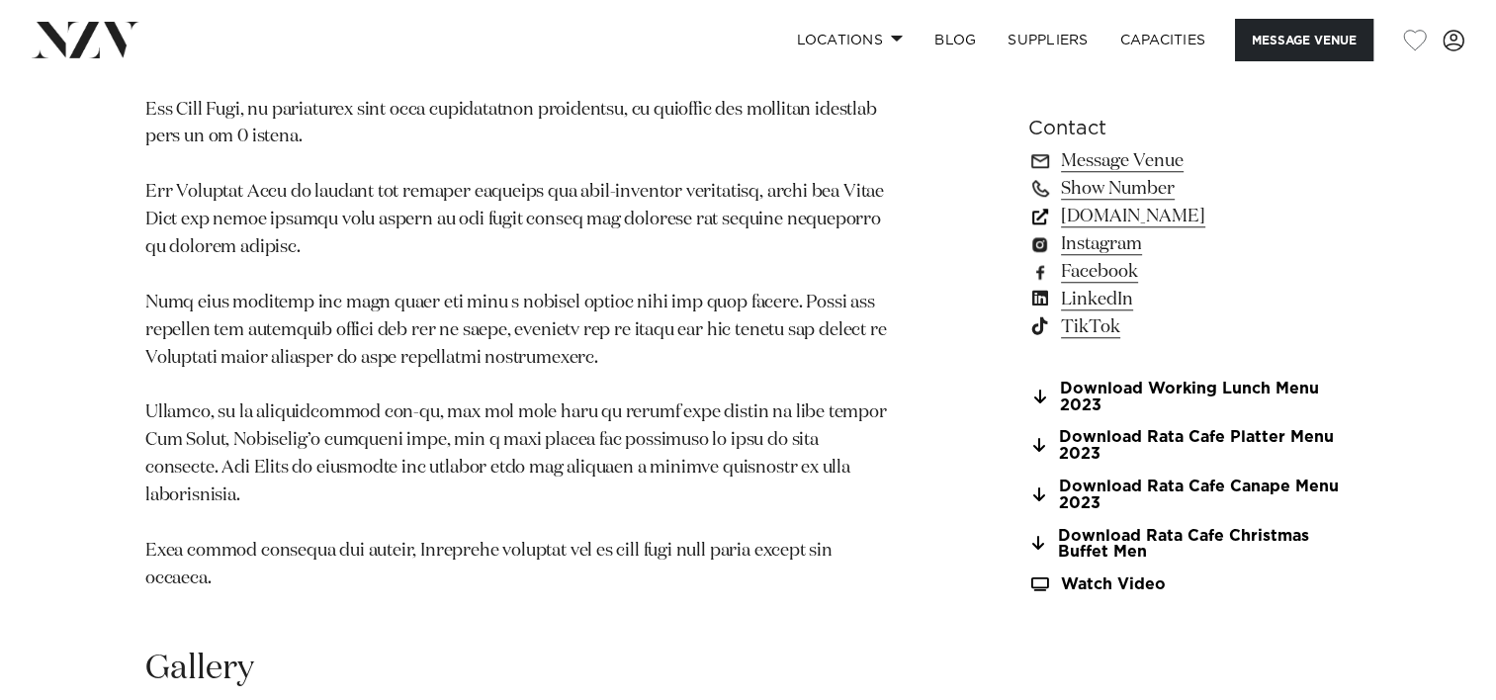
click at [1236, 202] on link "www.visitzealandia.com" at bounding box center [1189, 216] width 322 height 28
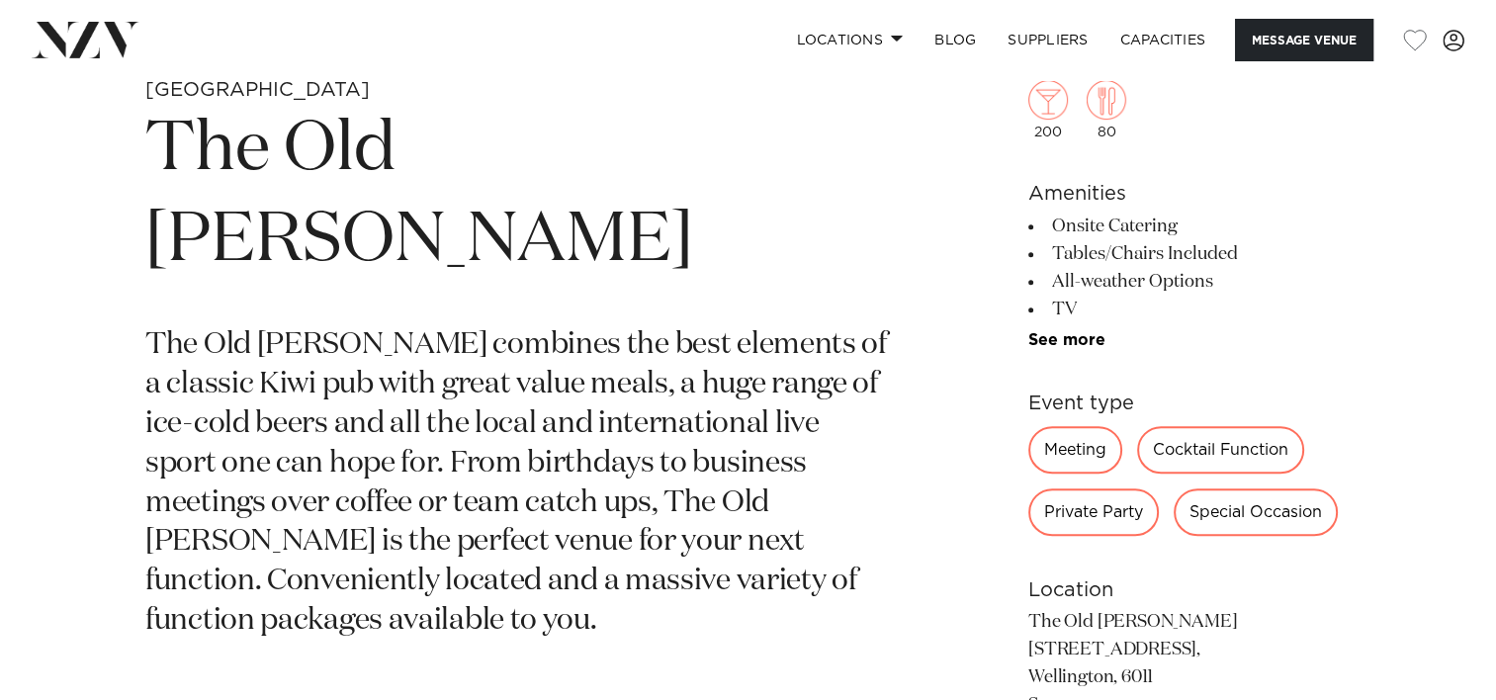
scroll to position [584, 0]
